Goal: Task Accomplishment & Management: Manage account settings

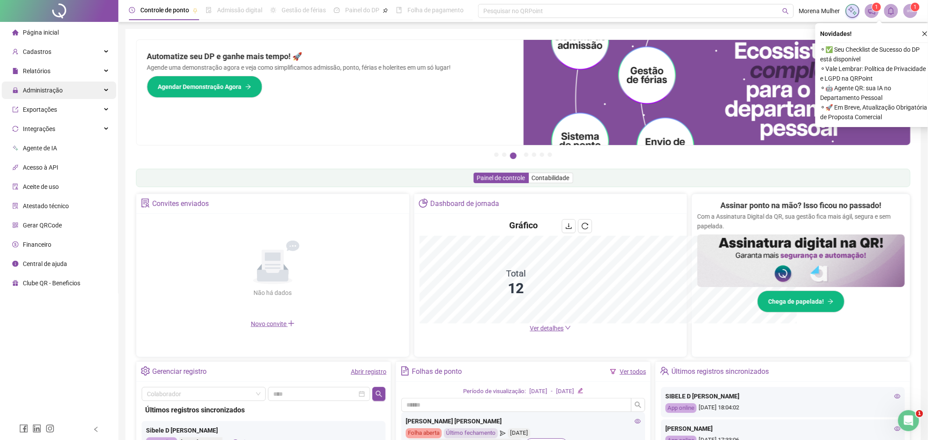
click at [50, 95] on span "Administração" at bounding box center [37, 91] width 50 height 18
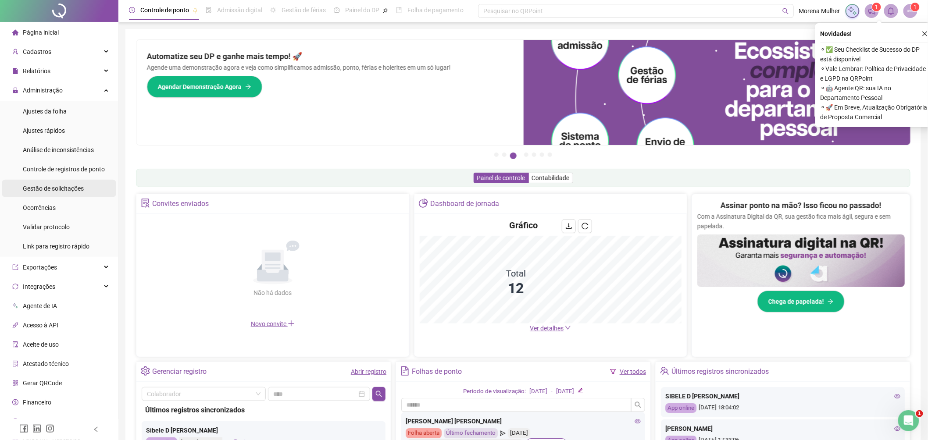
click at [78, 186] on span "Gestão de solicitações" at bounding box center [53, 188] width 61 height 7
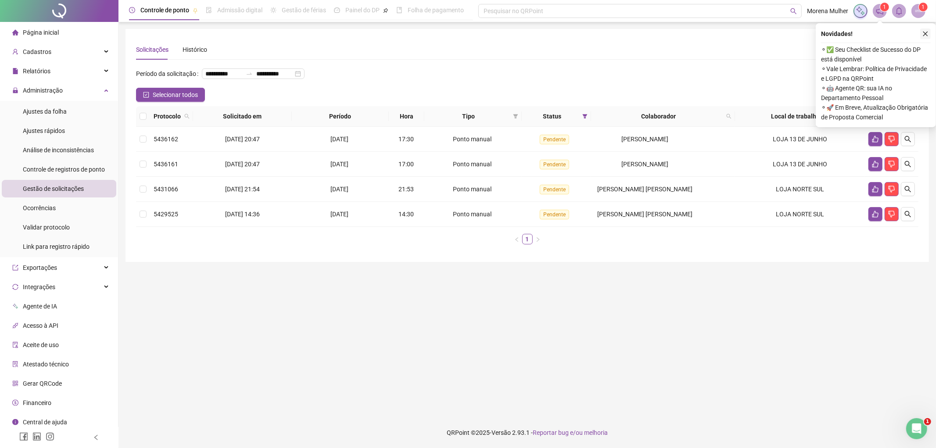
click at [923, 33] on icon "close" at bounding box center [925, 34] width 6 height 6
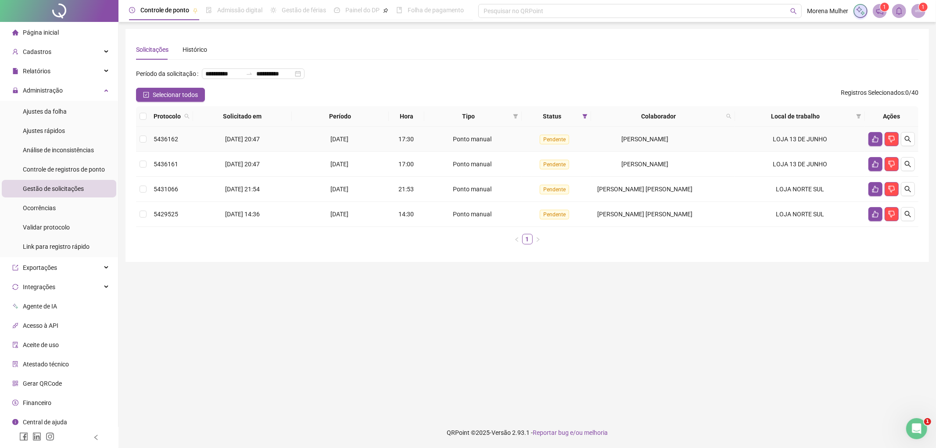
click at [640, 140] on span "[PERSON_NAME]" at bounding box center [644, 139] width 47 height 7
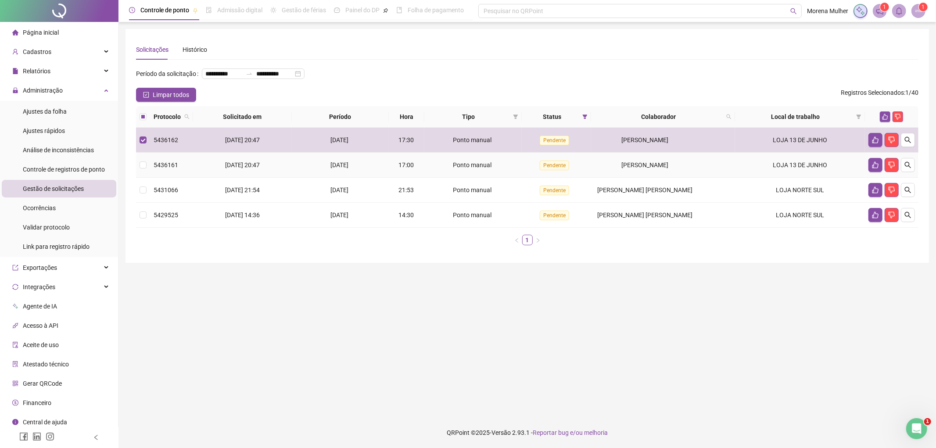
click at [639, 164] on span "[PERSON_NAME]" at bounding box center [644, 164] width 47 height 7
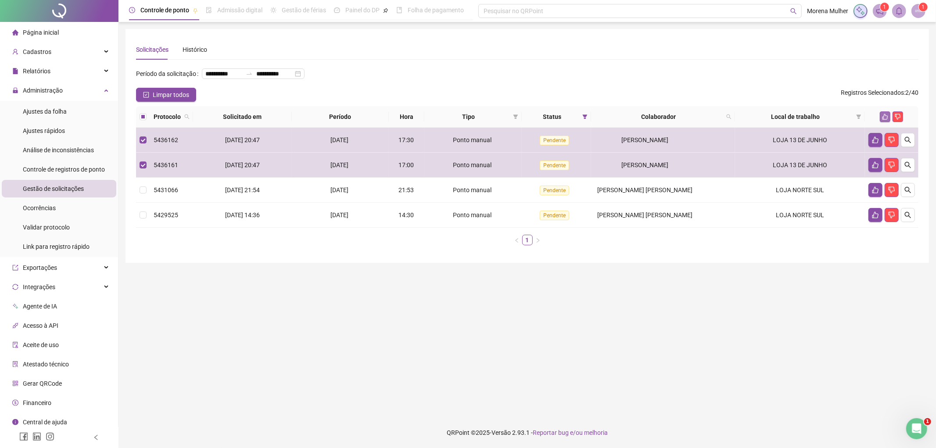
click at [883, 115] on icon "like" at bounding box center [885, 117] width 6 height 6
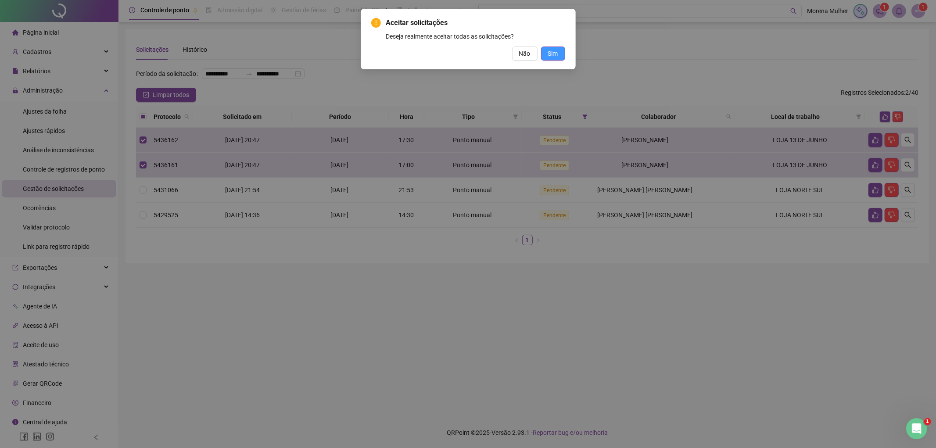
click at [553, 55] on span "Sim" at bounding box center [553, 54] width 10 height 10
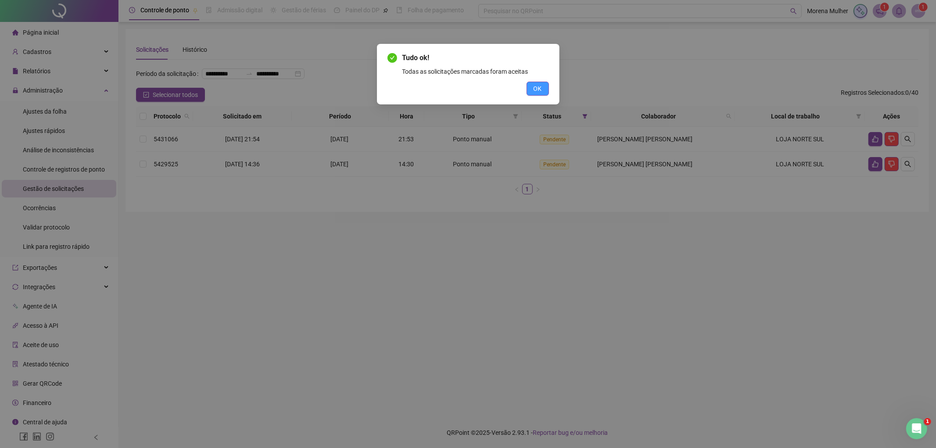
click at [542, 88] on button "OK" at bounding box center [537, 89] width 22 height 14
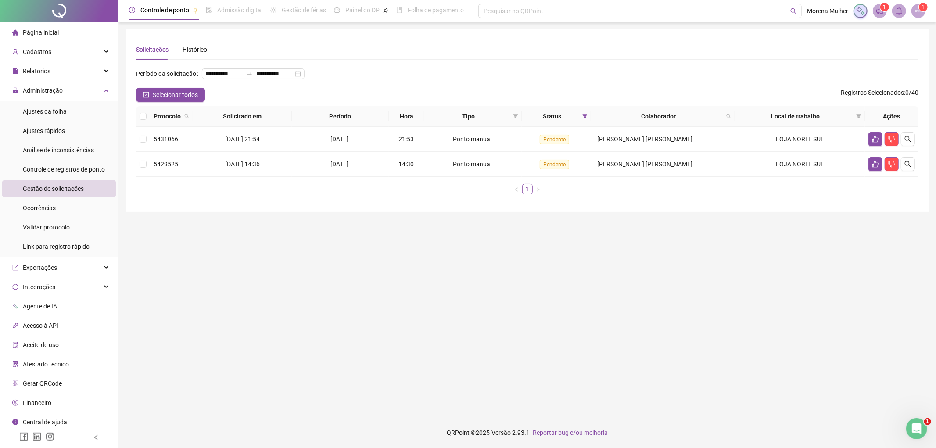
click at [78, 34] on li "Página inicial" at bounding box center [59, 33] width 114 height 18
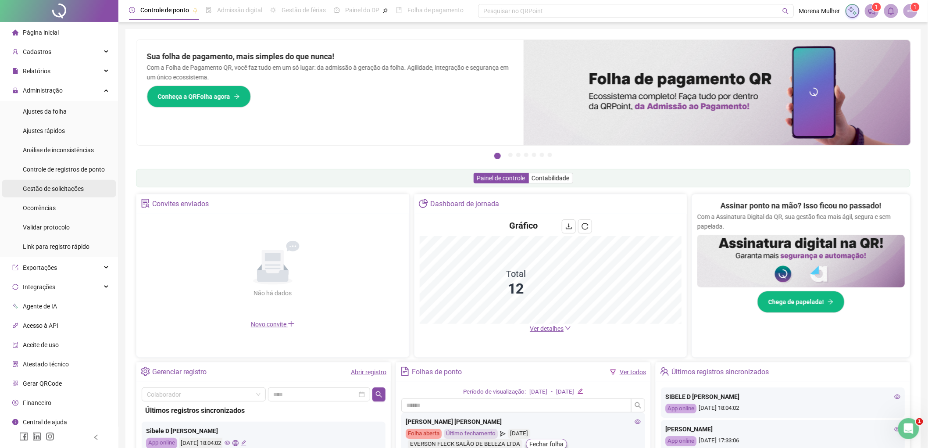
click at [84, 182] on li "Gestão de solicitações" at bounding box center [59, 189] width 114 height 18
